Goal: Information Seeking & Learning: Learn about a topic

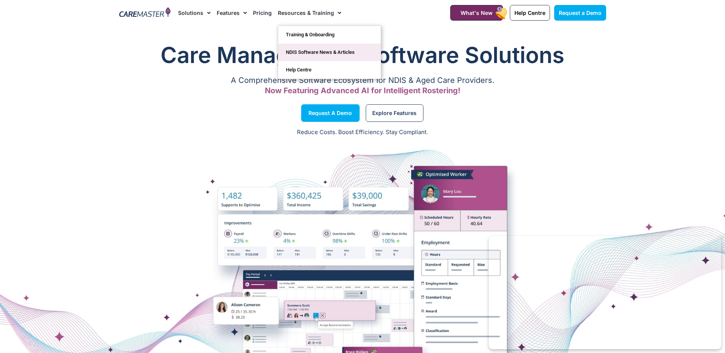
click at [311, 54] on link "NDIS Software News & Articles" at bounding box center [329, 53] width 102 height 18
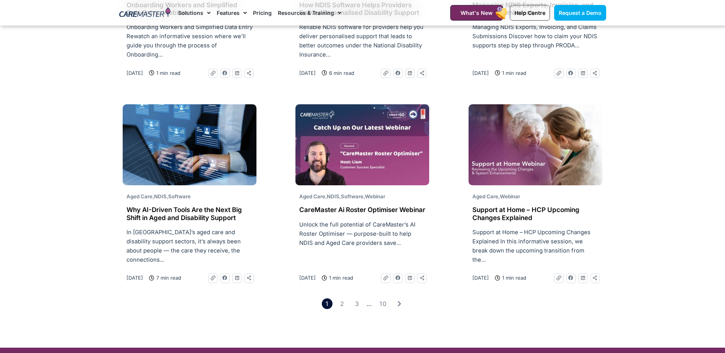
scroll to position [1146, 0]
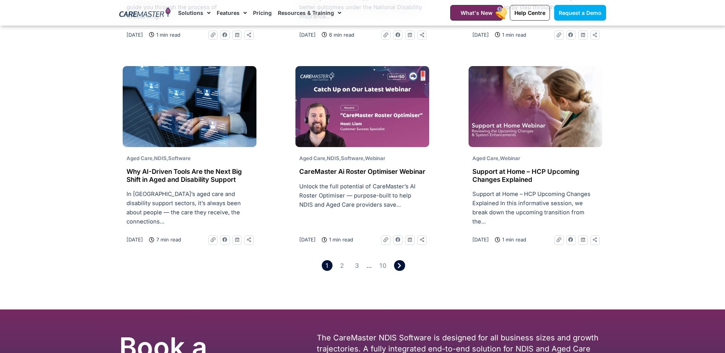
click at [400, 262] on icon "Pagination" at bounding box center [399, 265] width 4 height 6
click at [397, 262] on icon "Pagination" at bounding box center [399, 265] width 4 height 6
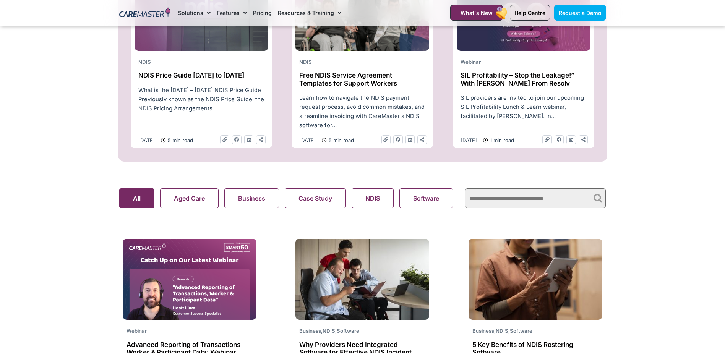
scroll to position [344, 0]
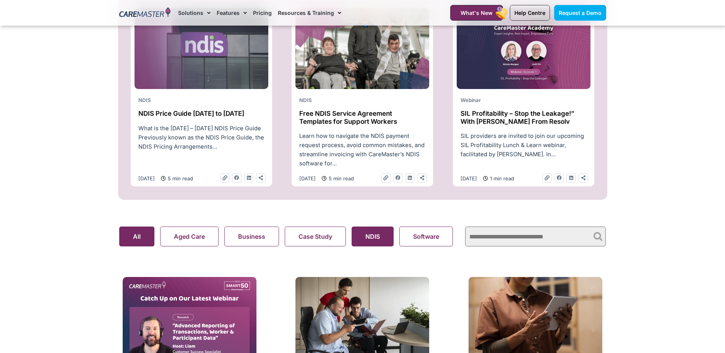
click at [361, 241] on search "Aged Care Business Case Study NDIS Software Support At Home Webinar All" at bounding box center [288, 237] width 338 height 20
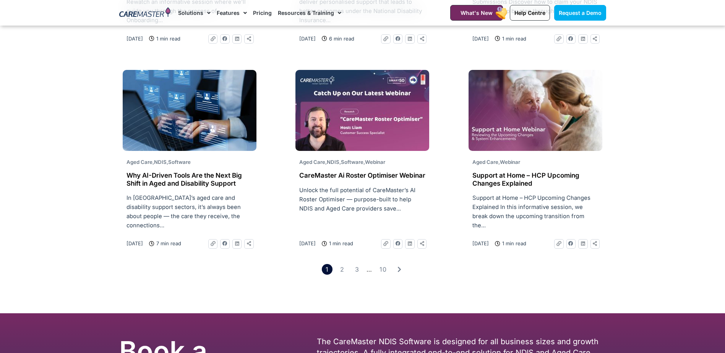
scroll to position [1146, 0]
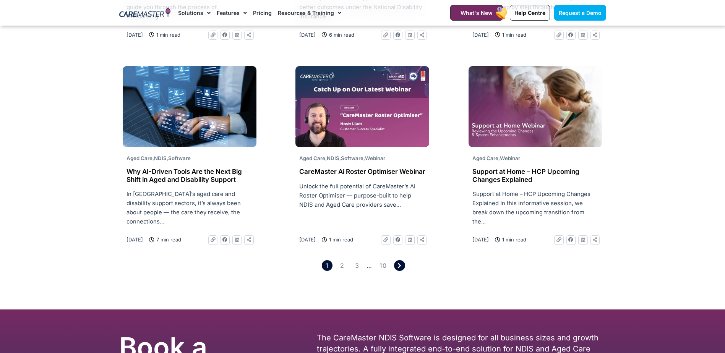
click at [397, 262] on icon "Pagination" at bounding box center [399, 265] width 4 height 6
click at [398, 262] on icon "Pagination" at bounding box center [399, 265] width 4 height 6
